Goal: Information Seeking & Learning: Learn about a topic

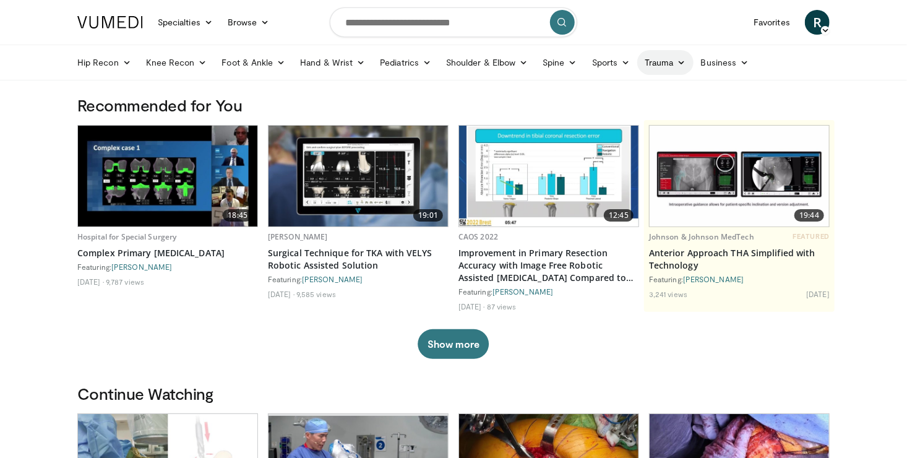
click at [656, 67] on link "Trauma" at bounding box center [665, 62] width 56 height 25
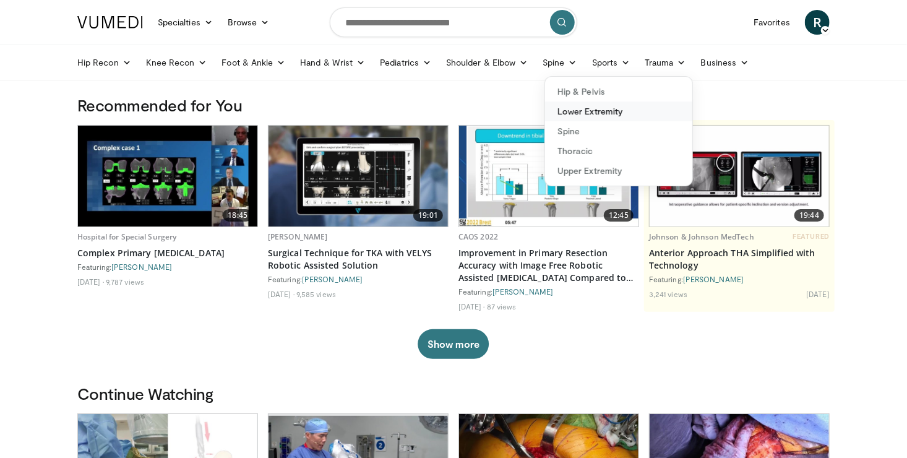
click at [595, 111] on link "Lower Extremity" at bounding box center [618, 111] width 147 height 20
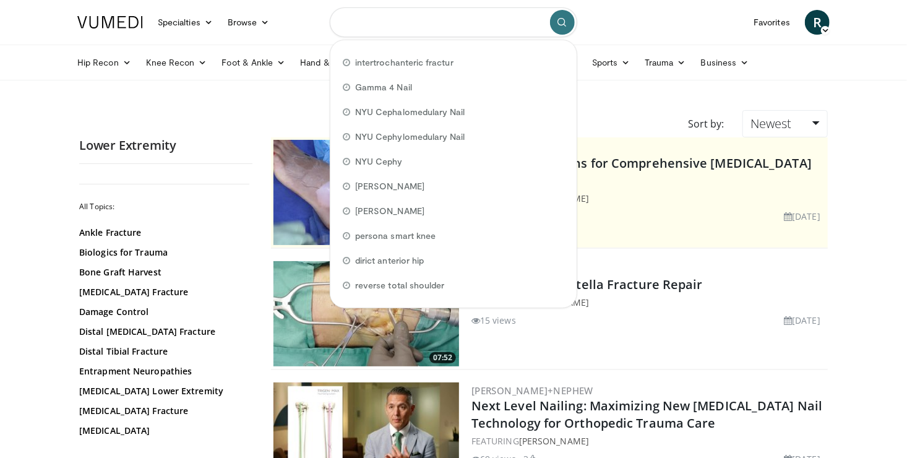
click at [355, 22] on input "Search topics, interventions" at bounding box center [454, 22] width 248 height 30
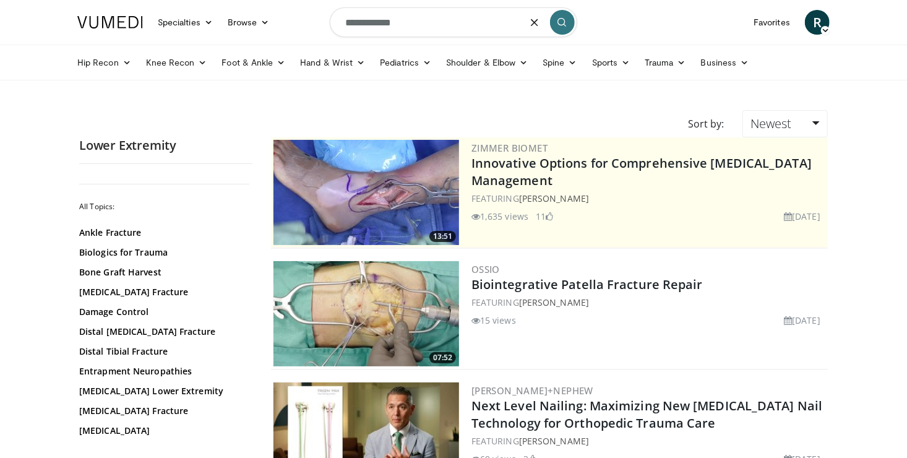
type input "**********"
